Goal: Information Seeking & Learning: Learn about a topic

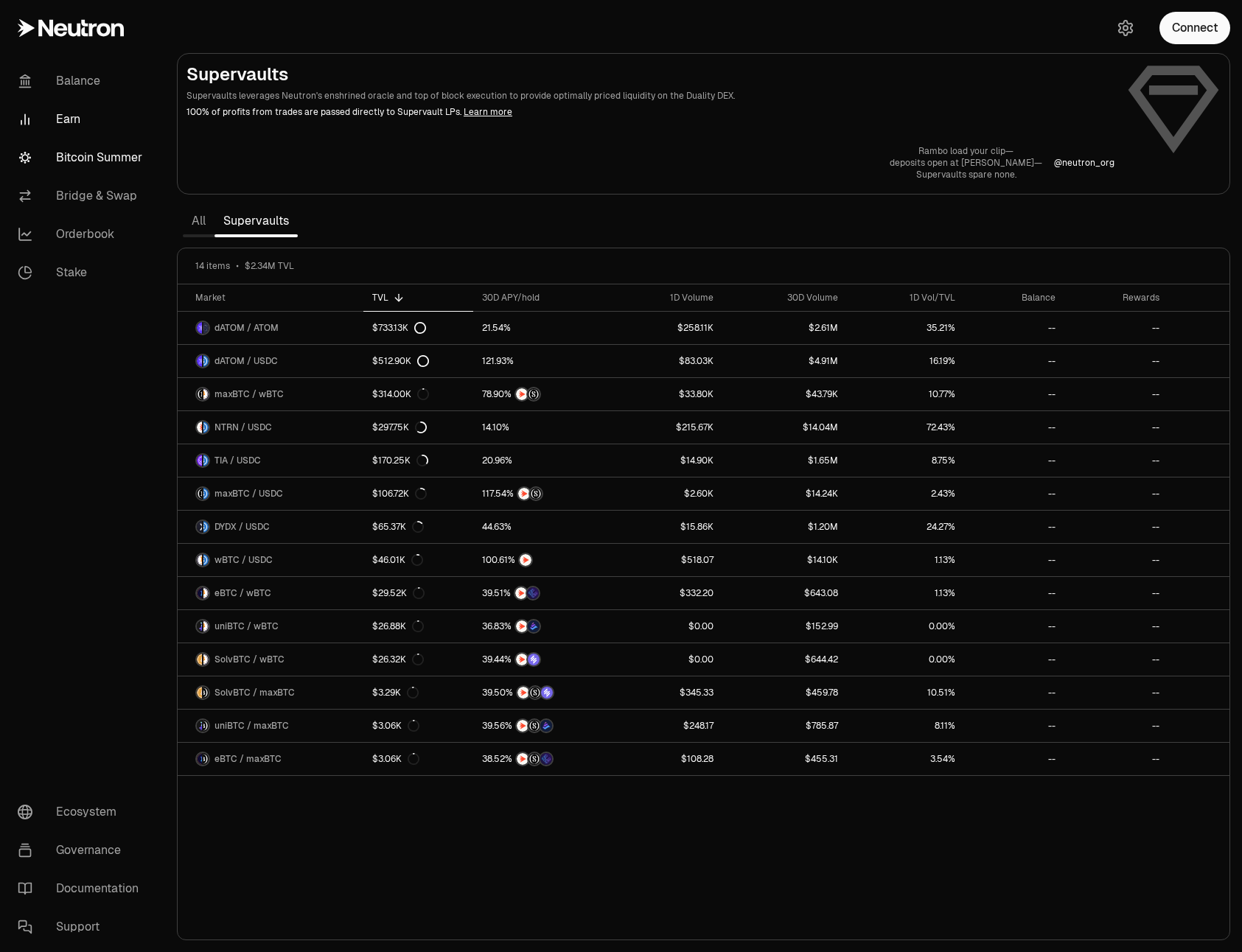
click at [76, 162] on link "Bitcoin Summer" at bounding box center [82, 157] width 153 height 39
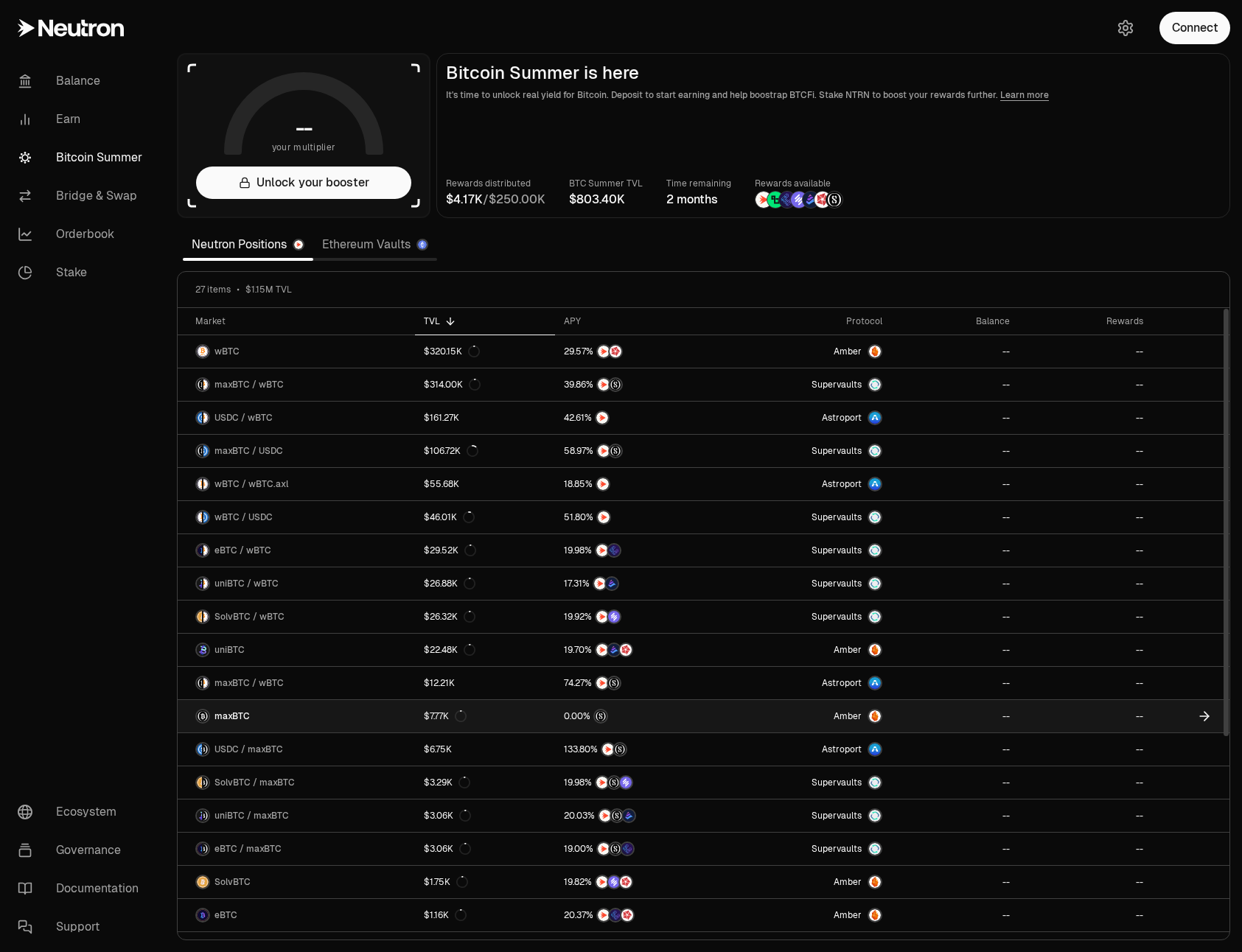
click at [876, 717] on img at bounding box center [875, 716] width 11 height 11
